Goal: Task Accomplishment & Management: Manage account settings

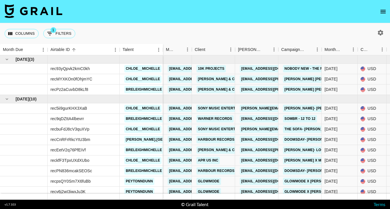
click at [381, 14] on icon "open drawer" at bounding box center [383, 11] width 7 height 7
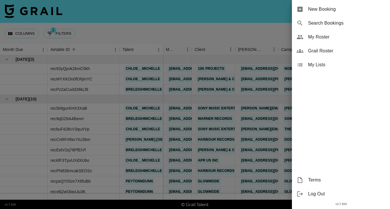
click at [330, 40] on div "My Roster" at bounding box center [341, 37] width 98 height 14
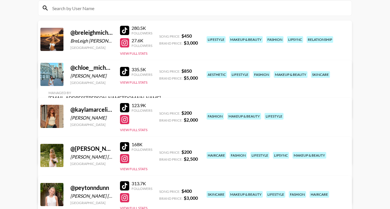
scroll to position [68, 0]
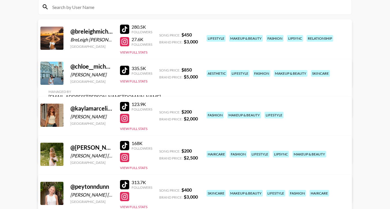
click at [166, 131] on div "Managed By [PERSON_NAME][EMAIL_ADDRESS][DOMAIN_NAME] View/Edit Details" at bounding box center [105, 146] width 122 height 30
click at [161, 150] on link "View/Edit Details" at bounding box center [105, 153] width 113 height 6
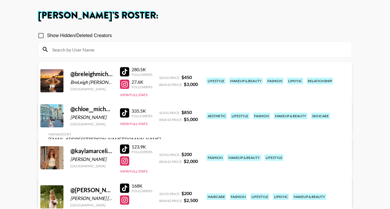
scroll to position [0, 0]
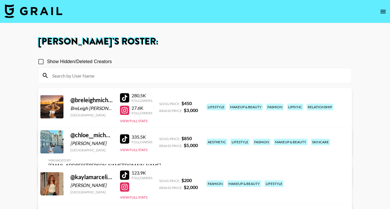
click at [38, 13] on img at bounding box center [34, 11] width 58 height 14
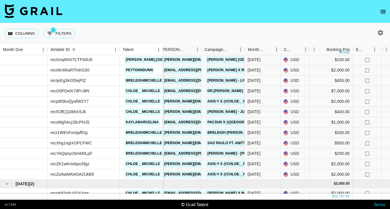
scroll to position [284, 76]
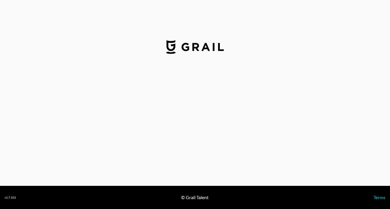
select select "USD"
